Goal: Find specific page/section: Find specific page/section

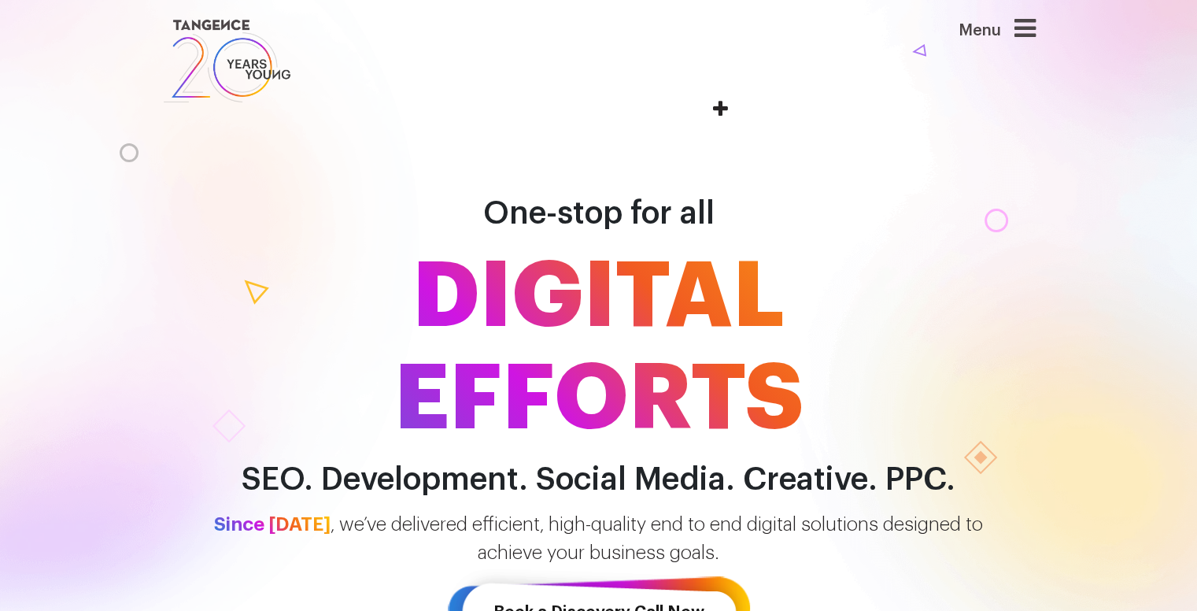
click at [1153, 86] on header "Menu" at bounding box center [598, 61] width 1197 height 122
click at [1031, 35] on icon at bounding box center [1025, 28] width 21 height 25
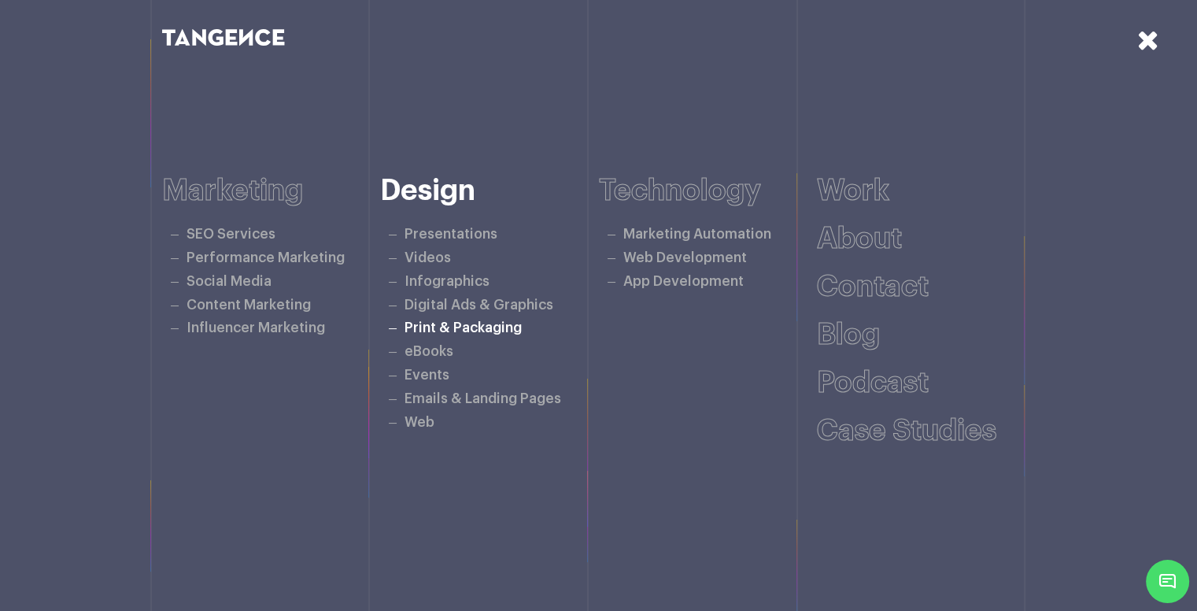
click at [471, 332] on link "Print & Packaging" at bounding box center [463, 327] width 117 height 13
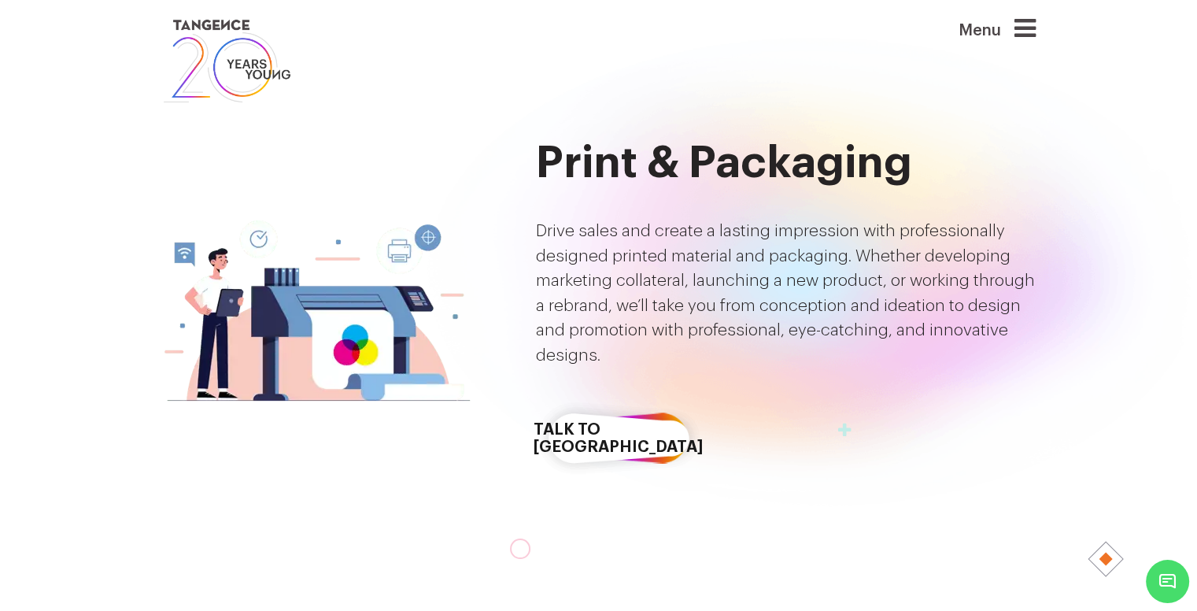
drag, startPoint x: 1206, startPoint y: 35, endPoint x: 1155, endPoint y: -43, distance: 92.8
